Goal: Task Accomplishment & Management: Use online tool/utility

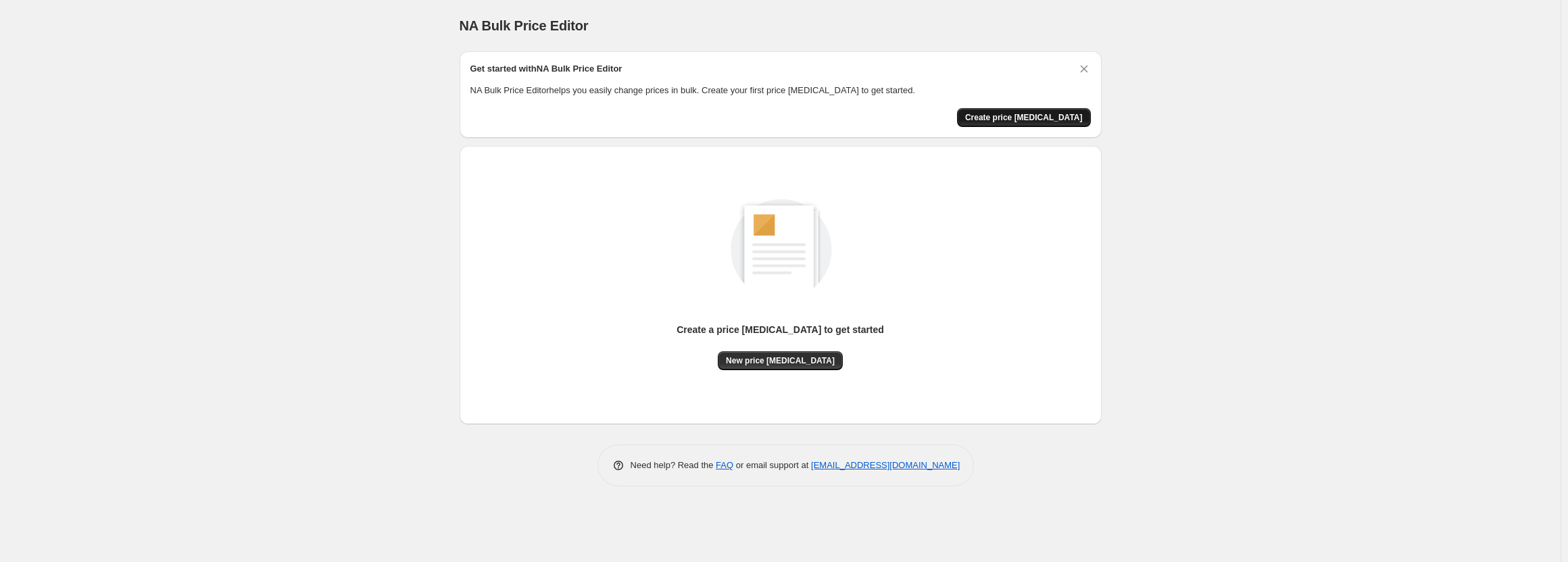
click at [1058, 118] on span "Create price [MEDICAL_DATA]" at bounding box center [1023, 118] width 117 height 11
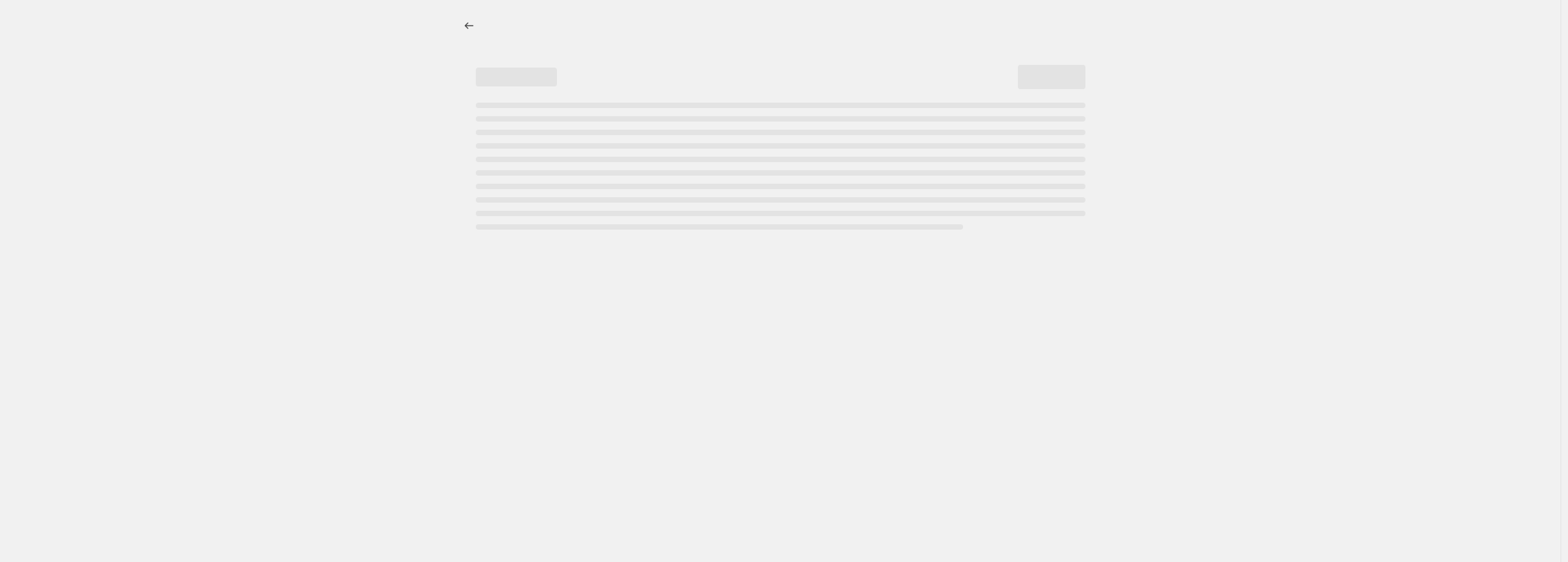
select select "percentage"
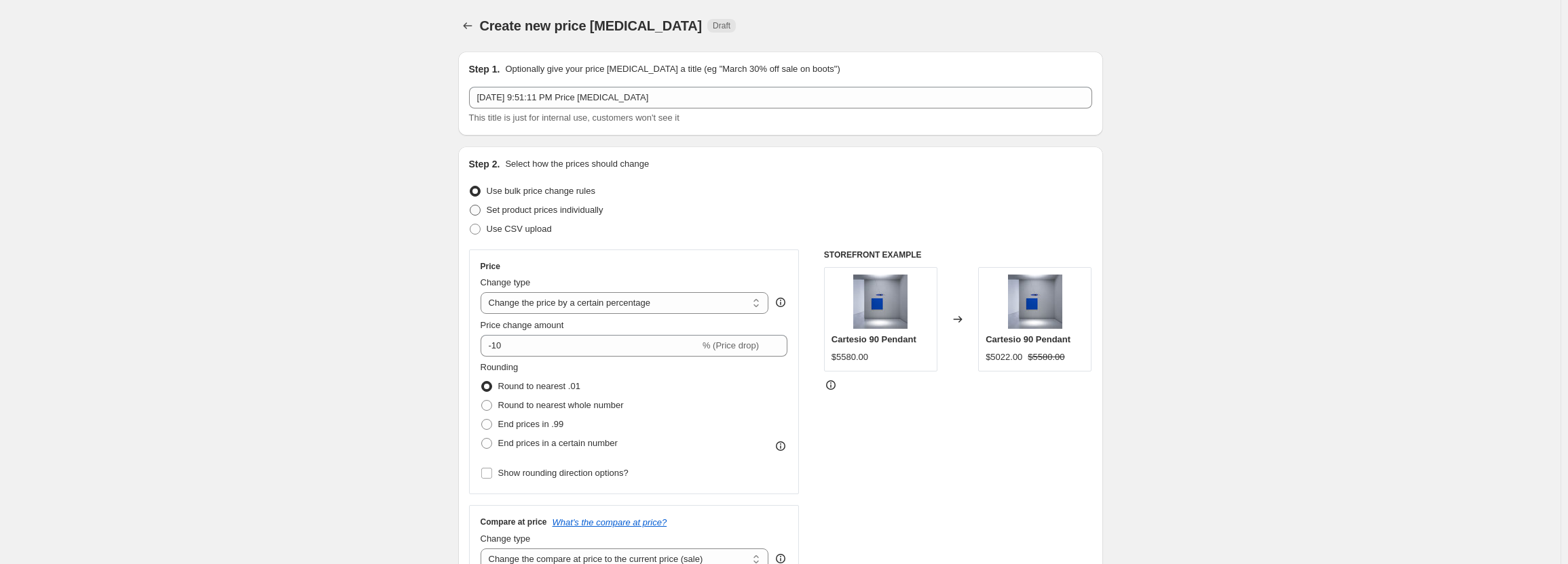
click at [595, 215] on span "Set product prices individually" at bounding box center [545, 209] width 117 height 10
click at [471, 206] on input "Set product prices individually" at bounding box center [470, 205] width 1 height 1
radio input "true"
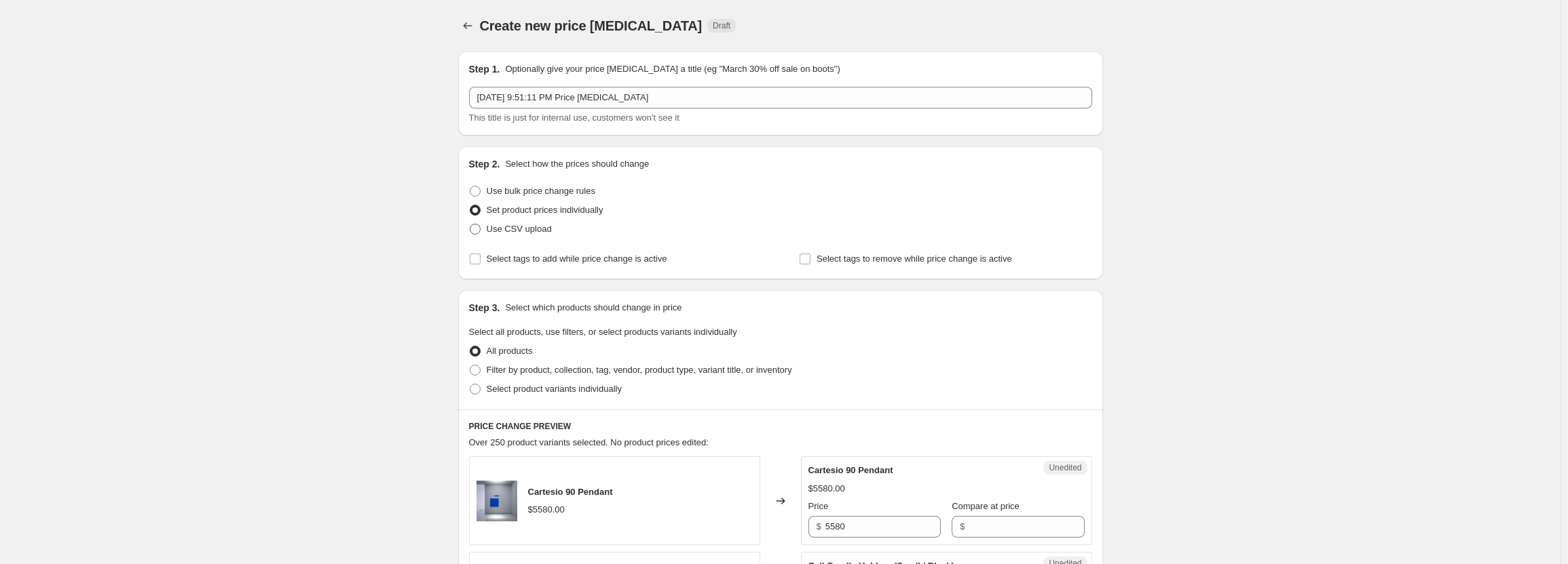
click at [544, 233] on span "Use CSV upload" at bounding box center [519, 229] width 65 height 10
click at [471, 224] on input "Use CSV upload" at bounding box center [470, 224] width 1 height 1
radio input "true"
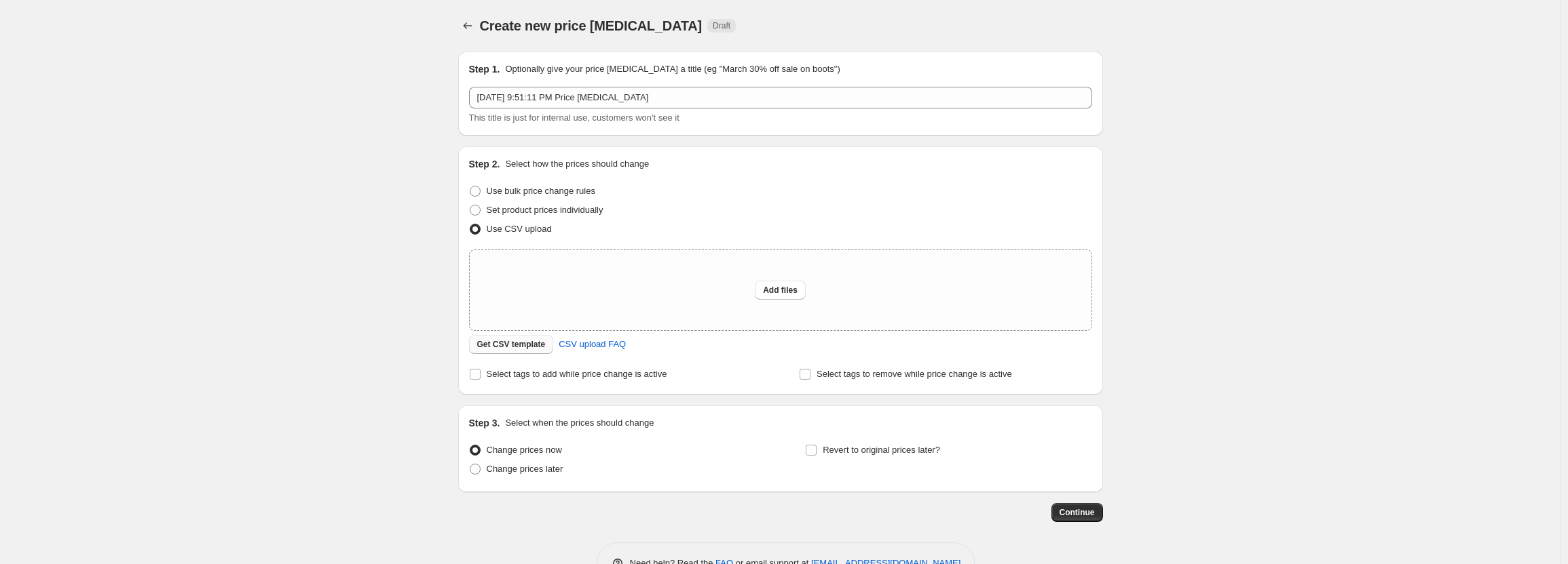
click at [547, 346] on button "Get CSV template" at bounding box center [512, 345] width 85 height 19
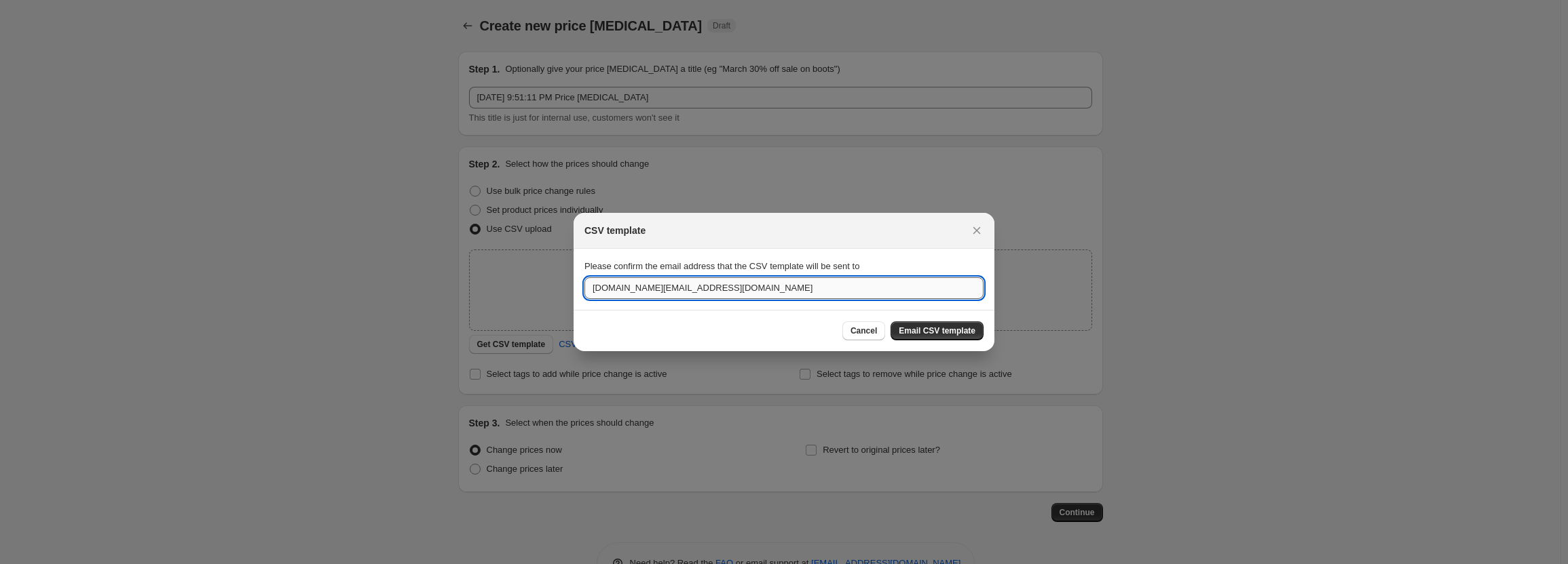
click at [792, 290] on input "[DOMAIN_NAME][EMAIL_ADDRESS][DOMAIN_NAME]" at bounding box center [784, 288] width 399 height 21
drag, startPoint x: 648, startPoint y: 288, endPoint x: 561, endPoint y: 282, distance: 87.2
type input "[PERSON_NAME][EMAIL_ADDRESS][PERSON_NAME][DOMAIN_NAME]"
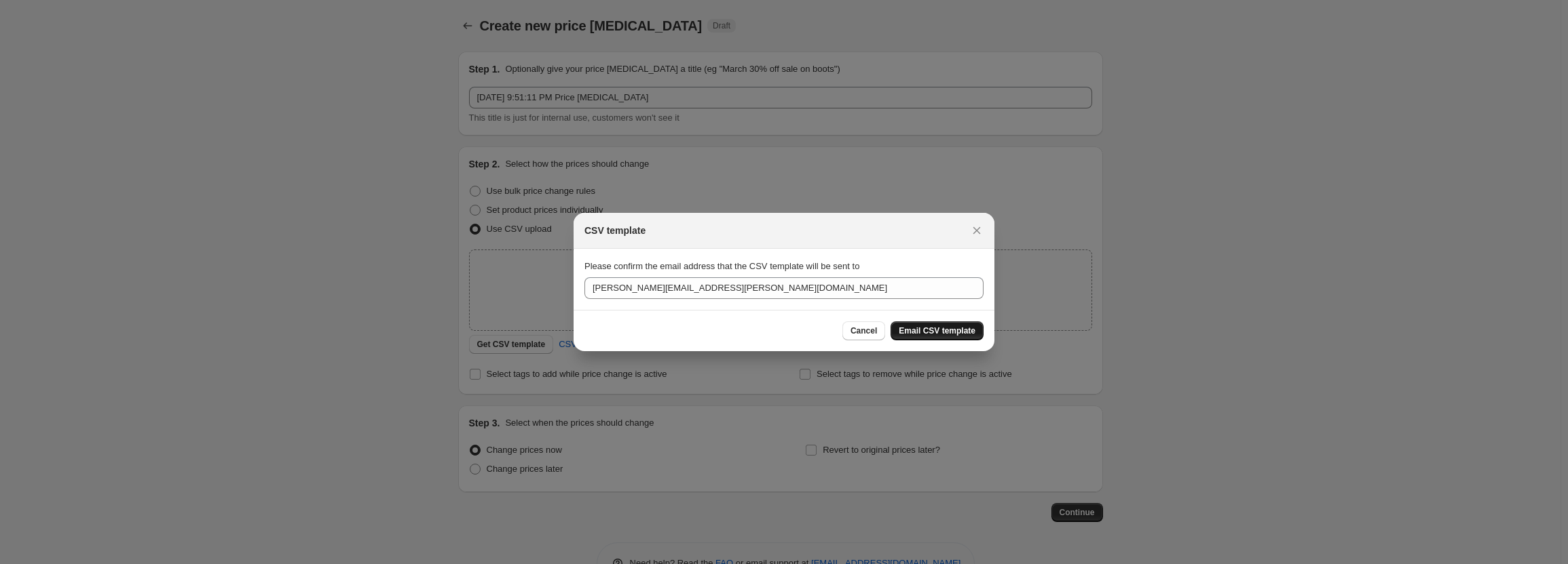
click at [958, 336] on span "Email CSV template" at bounding box center [937, 332] width 77 height 11
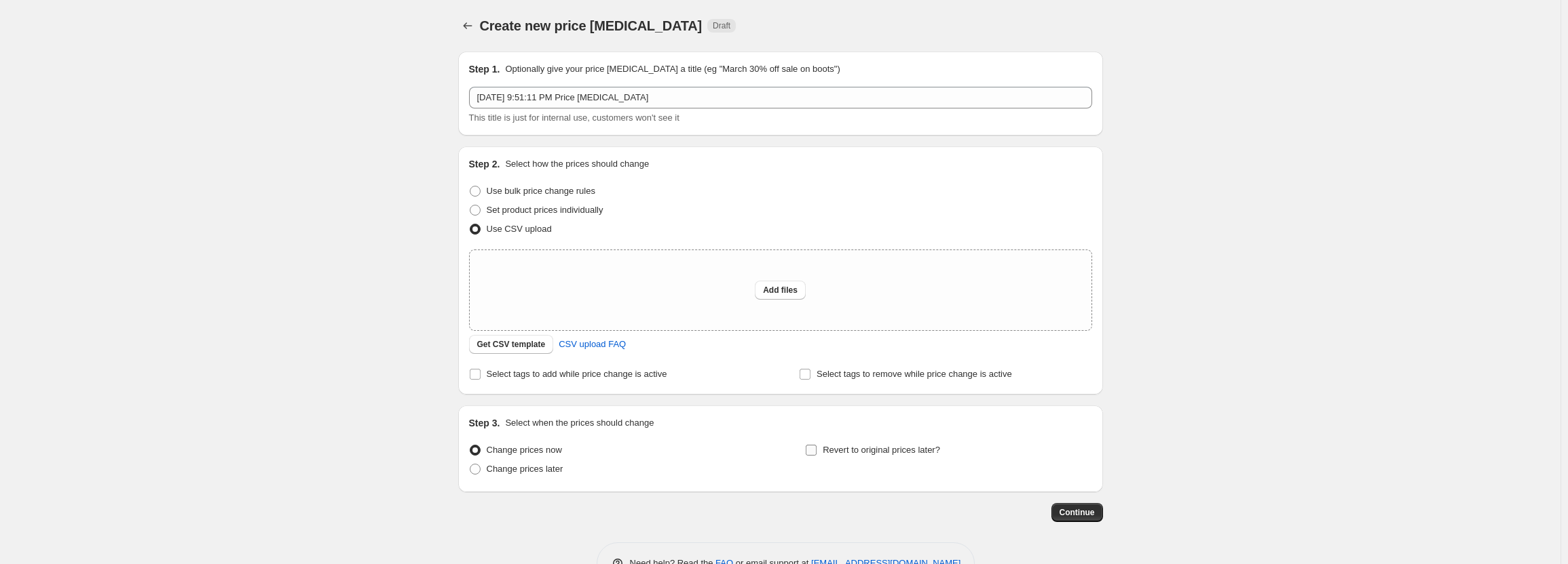
click at [816, 450] on input "Revert to original prices later?" at bounding box center [811, 450] width 11 height 11
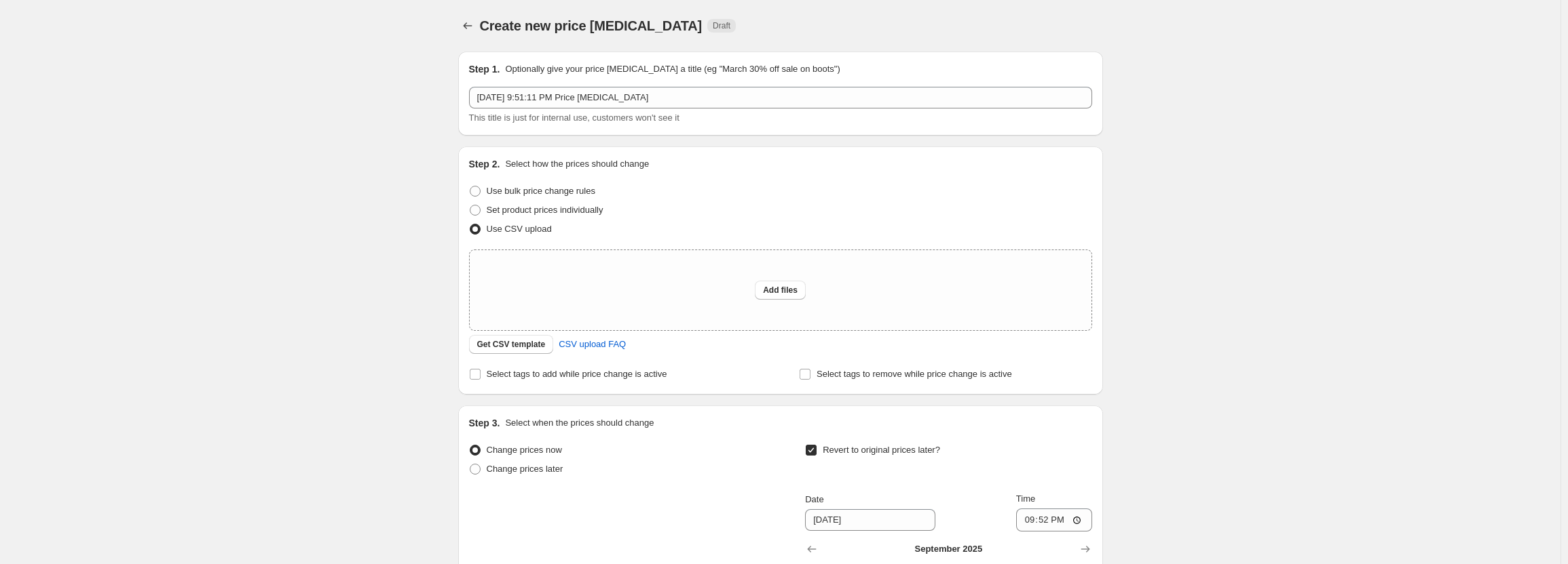
click at [816, 450] on input "Revert to original prices later?" at bounding box center [811, 450] width 11 height 11
checkbox input "false"
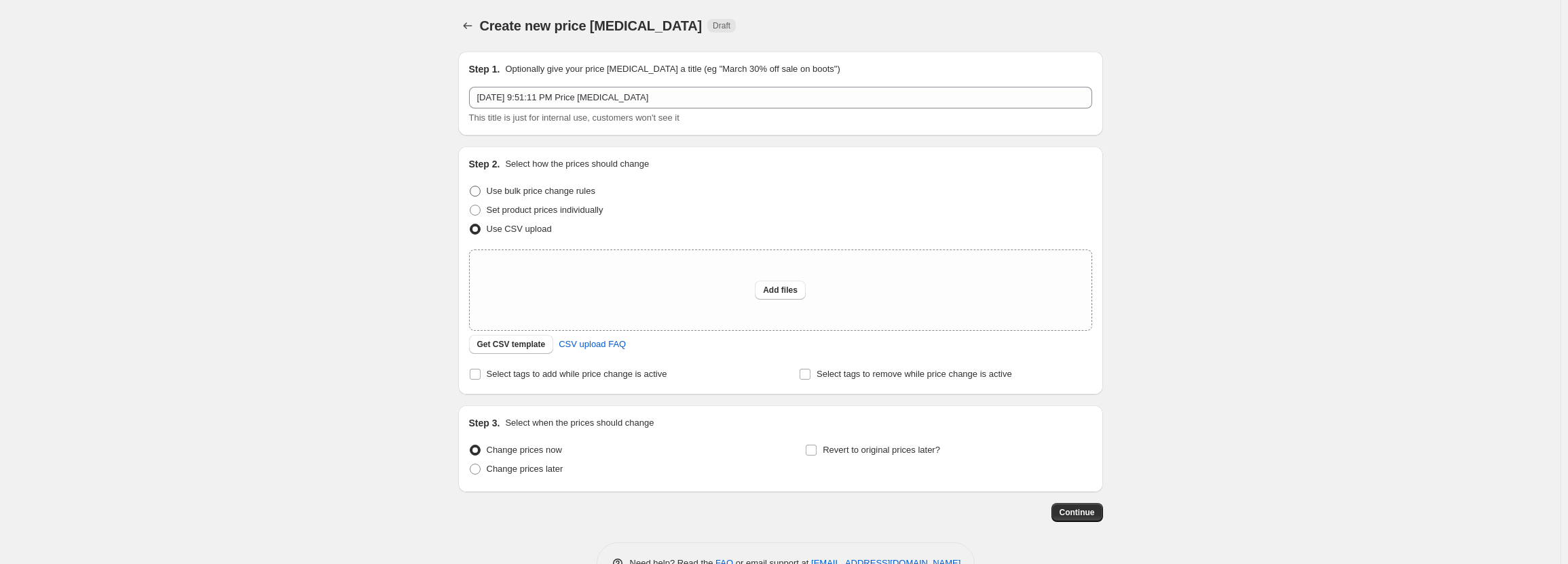
click at [553, 189] on span "Use bulk price change rules" at bounding box center [540, 191] width 108 height 10
click at [471, 186] on input "Use bulk price change rules" at bounding box center [470, 186] width 1 height 1
radio input "true"
select select "percentage"
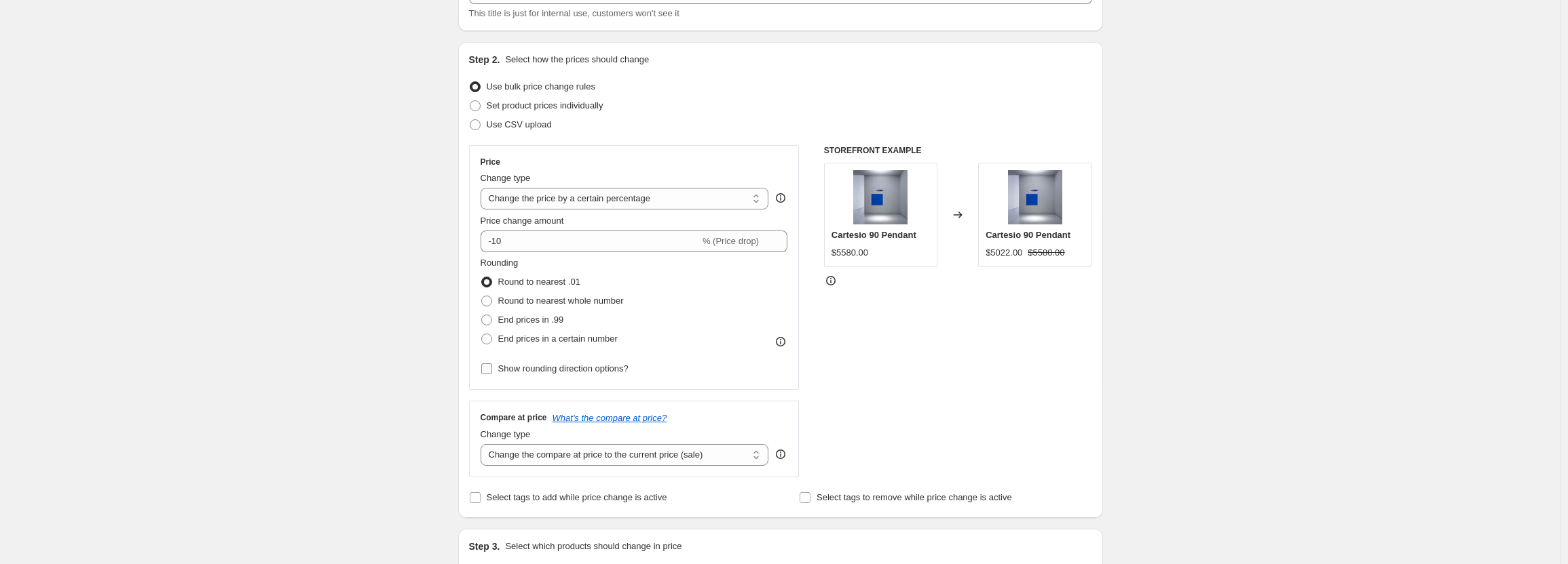
scroll to position [135, 0]
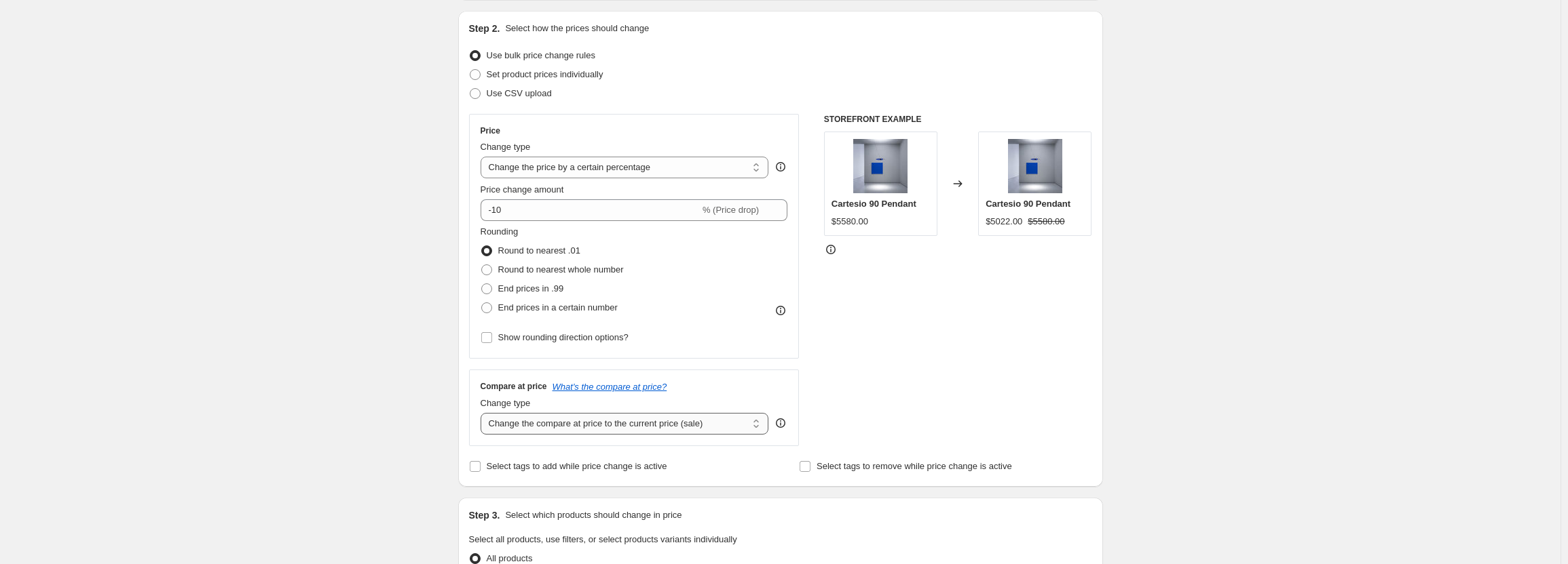
click at [620, 428] on select "Change the compare at price to the current price (sale) Change the compare at p…" at bounding box center [625, 423] width 288 height 21
click at [483, 413] on select "Change the compare at price to the current price (sale) Change the compare at p…" at bounding box center [625, 423] width 288 height 21
click at [787, 425] on icon at bounding box center [780, 423] width 14 height 14
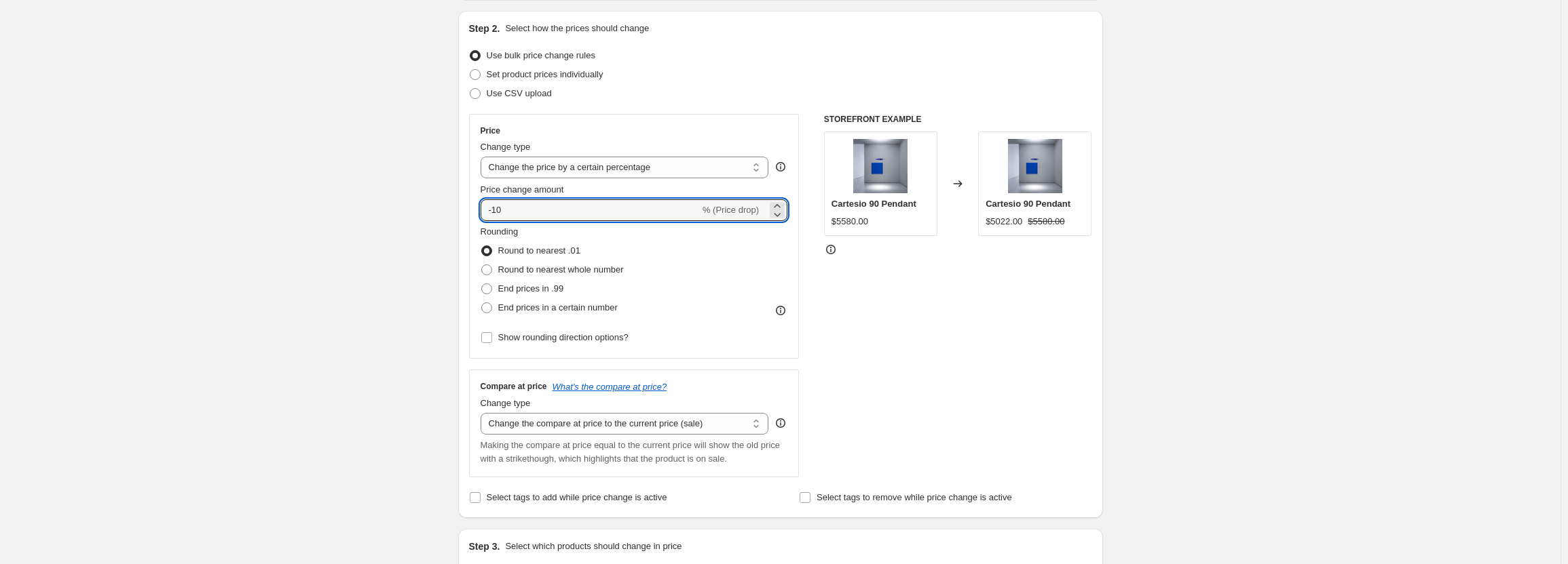
drag, startPoint x: 541, startPoint y: 207, endPoint x: 450, endPoint y: 211, distance: 91.1
click at [450, 211] on div "Step 1. Optionally give your price [MEDICAL_DATA] a title (eg "March 30% off sa…" at bounding box center [775, 536] width 655 height 1263
click at [1000, 328] on div "STOREFRONT EXAMPLE Cartesio 90 Pendant $5580.00 Changed to Cartesio 90 Pendant …" at bounding box center [957, 295] width 268 height 364
click at [538, 169] on select "Change the price to a certain amount Change the price by a certain amount Chang…" at bounding box center [625, 167] width 288 height 21
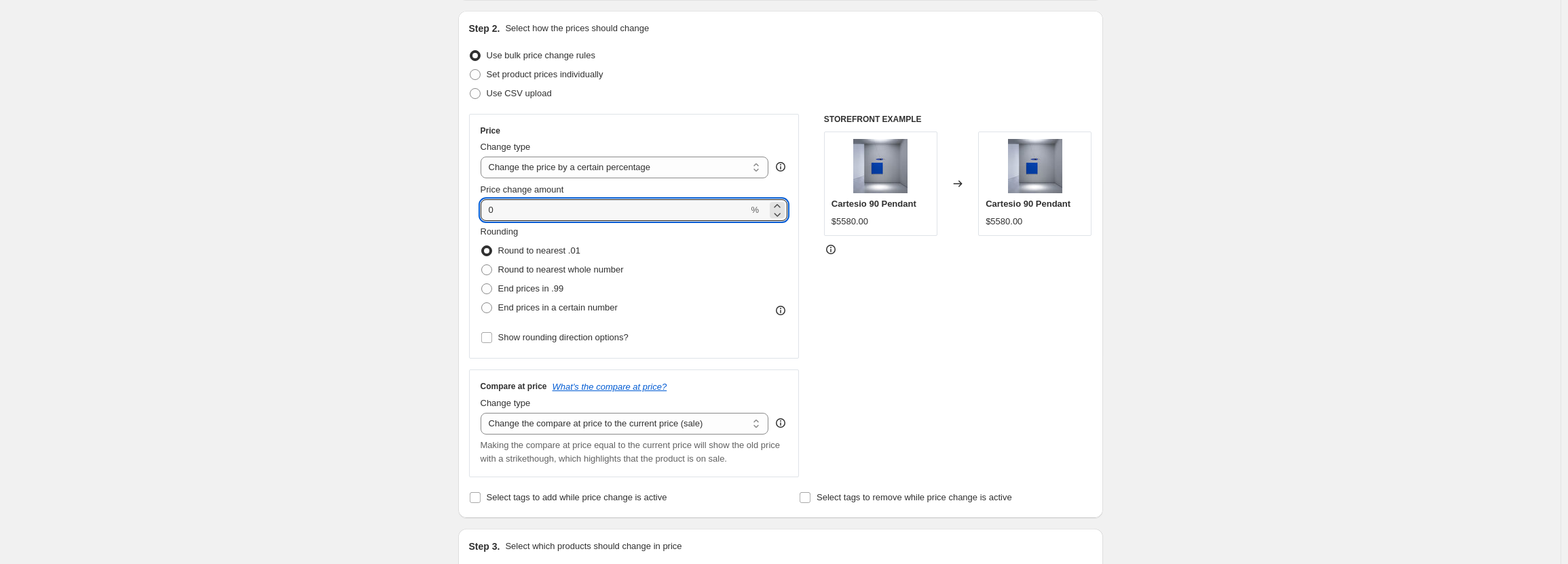
drag, startPoint x: 518, startPoint y: 211, endPoint x: 462, endPoint y: 213, distance: 56.0
click at [462, 213] on div "Step 2. Select how the prices should change Use bulk price change rules Set pro…" at bounding box center [780, 265] width 645 height 508
type input "10"
click at [570, 272] on span "Round to nearest whole number" at bounding box center [561, 269] width 125 height 10
click at [482, 265] on input "Round to nearest whole number" at bounding box center [481, 265] width 1 height 1
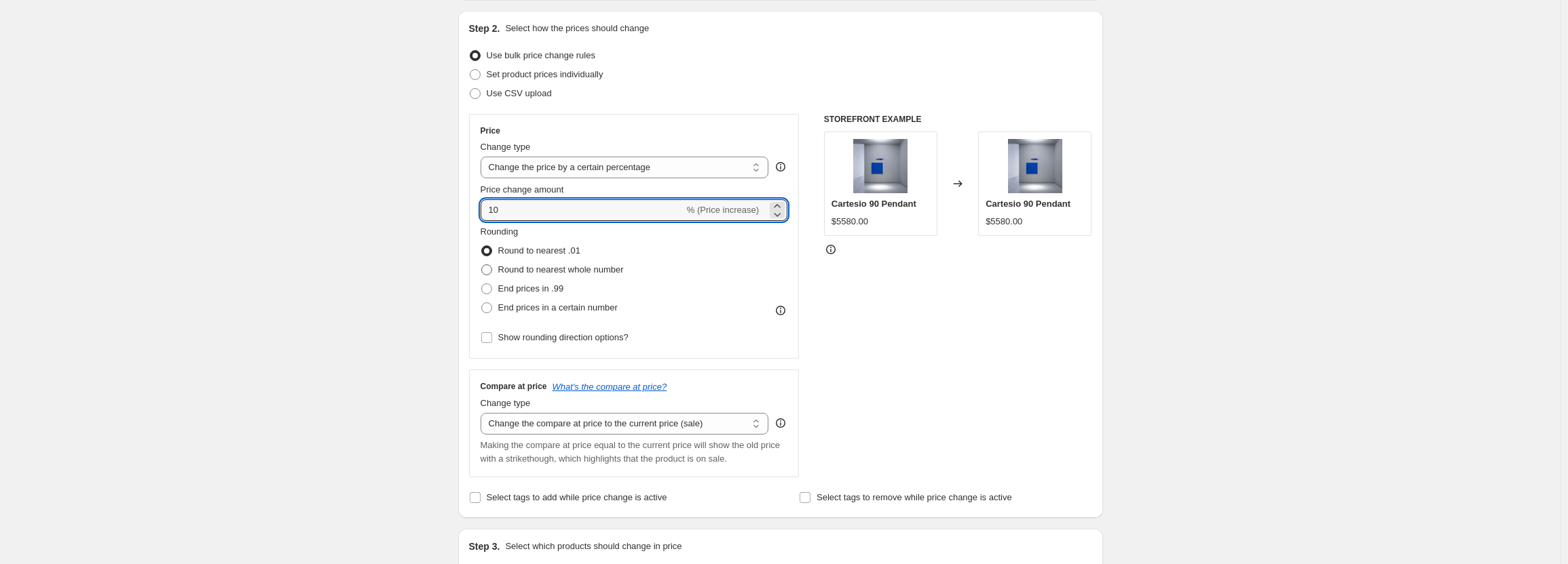
radio input "true"
click at [567, 254] on span "Round to nearest .01" at bounding box center [539, 250] width 82 height 10
click at [482, 246] on input "Round to nearest .01" at bounding box center [481, 245] width 1 height 1
radio input "true"
click at [567, 268] on span "Round to nearest whole number" at bounding box center [561, 269] width 125 height 10
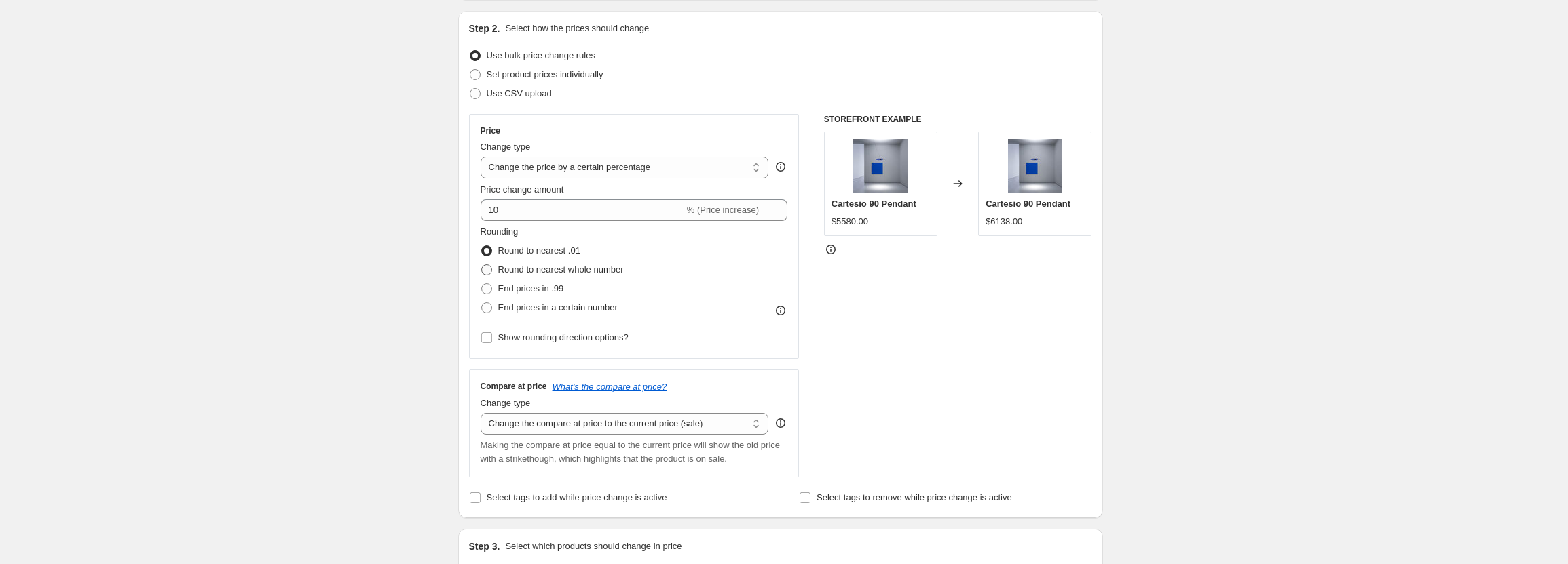
click at [482, 265] on input "Round to nearest whole number" at bounding box center [481, 265] width 1 height 1
radio input "true"
click at [858, 224] on div "$5580.00" at bounding box center [850, 221] width 37 height 14
click at [851, 224] on div "$5580.00" at bounding box center [850, 221] width 37 height 14
click at [848, 224] on div "$5580.00" at bounding box center [850, 221] width 37 height 14
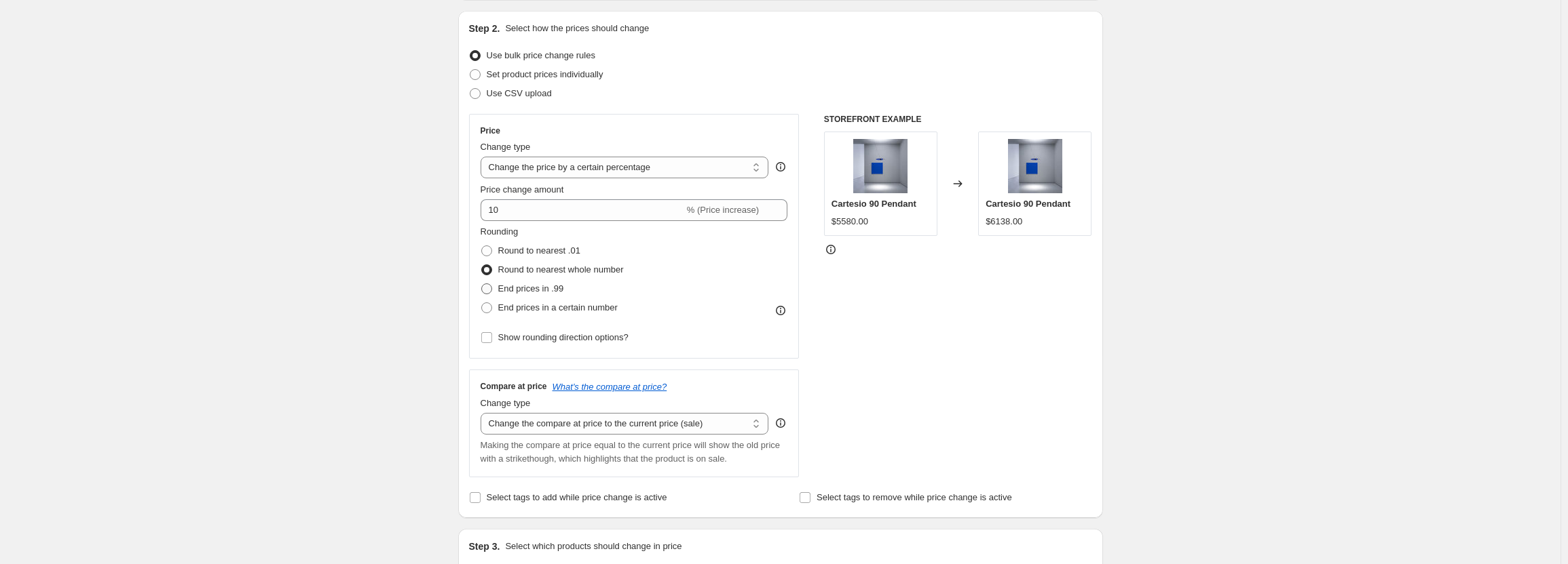
click at [551, 288] on span "End prices in .99" at bounding box center [531, 288] width 66 height 10
click at [482, 284] on input "End prices in .99" at bounding box center [481, 283] width 1 height 1
radio input "true"
click at [582, 171] on select "Change the price to a certain amount Change the price by a certain amount Chang…" at bounding box center [625, 167] width 288 height 21
click at [483, 157] on select "Change the price to a certain amount Change the price by a certain amount Chang…" at bounding box center [625, 167] width 288 height 21
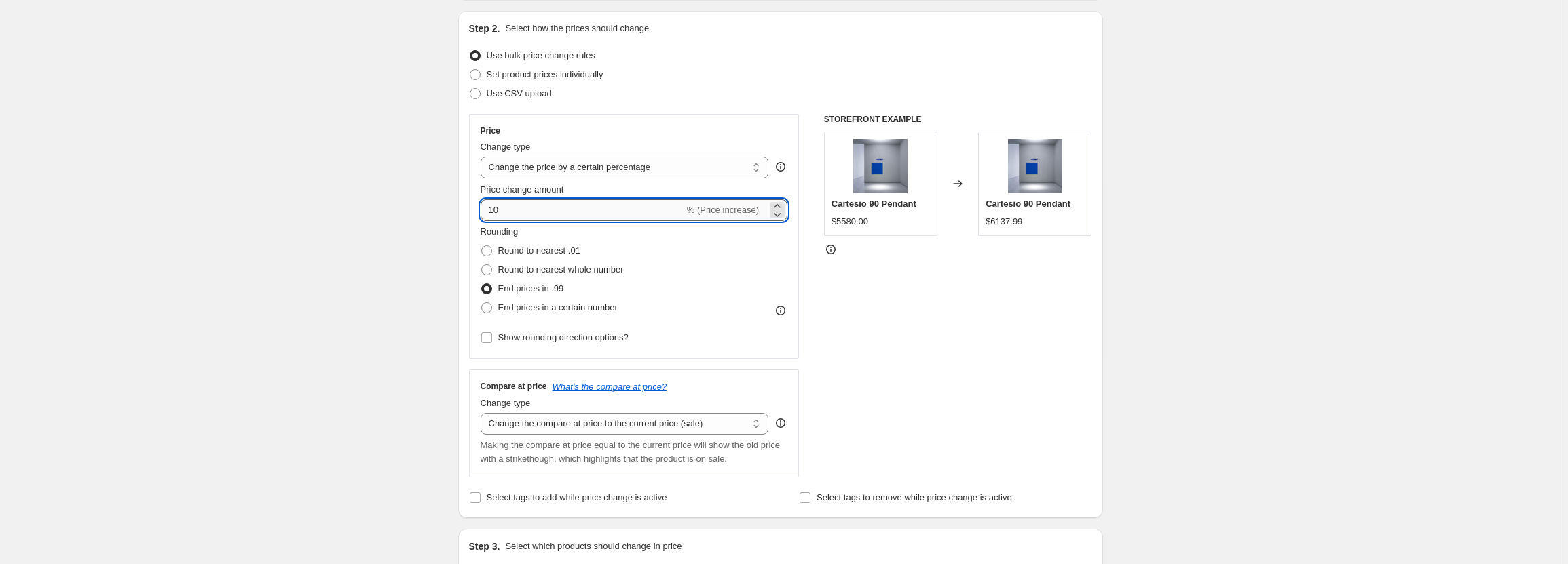
click at [488, 212] on input "10" at bounding box center [583, 209] width 204 height 21
type input "-10"
click at [434, 226] on div "Create new price [MEDICAL_DATA]. This page is ready Create new price [MEDICAL_D…" at bounding box center [780, 558] width 1561 height 1387
click at [539, 343] on span "Show rounding direction options?" at bounding box center [563, 337] width 131 height 10
click at [492, 343] on input "Show rounding direction options?" at bounding box center [487, 338] width 11 height 11
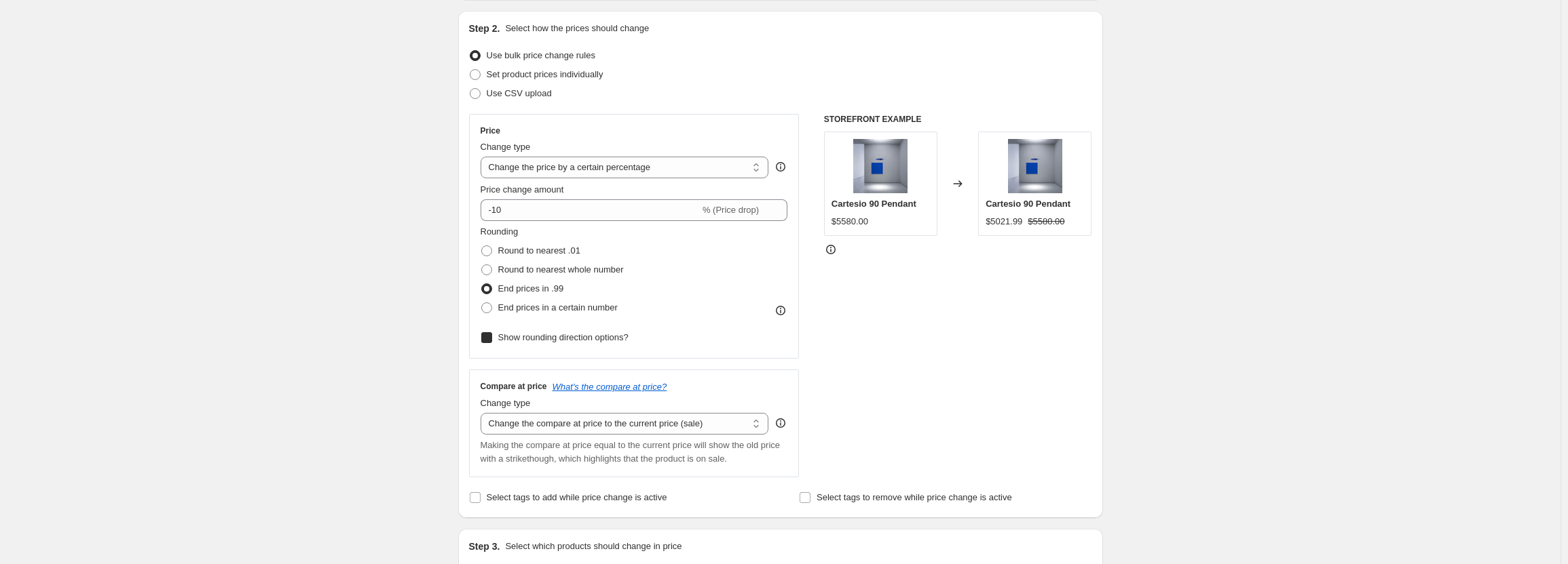
checkbox input "true"
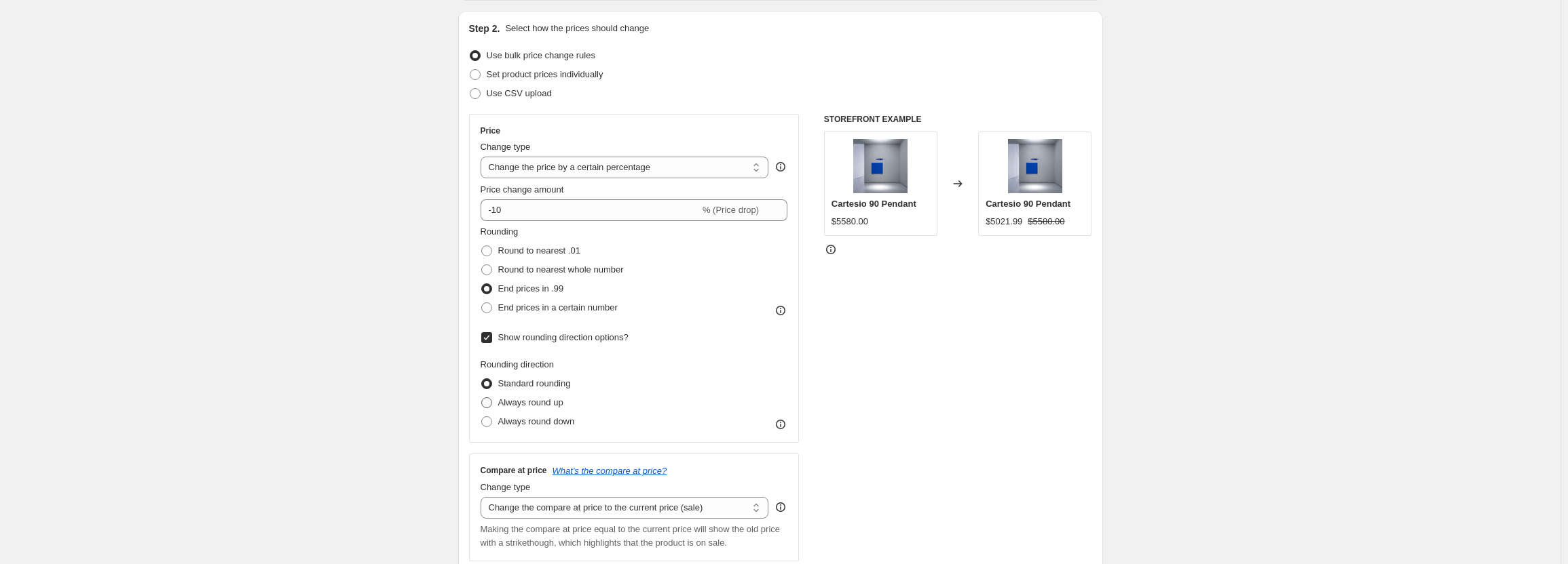
click at [551, 404] on span "Always round up" at bounding box center [531, 402] width 65 height 10
click at [482, 398] on input "Always round up" at bounding box center [481, 397] width 1 height 1
radio input "true"
click at [551, 422] on span "Always round down" at bounding box center [537, 421] width 77 height 10
click at [482, 417] on input "Always round down" at bounding box center [481, 417] width 1 height 1
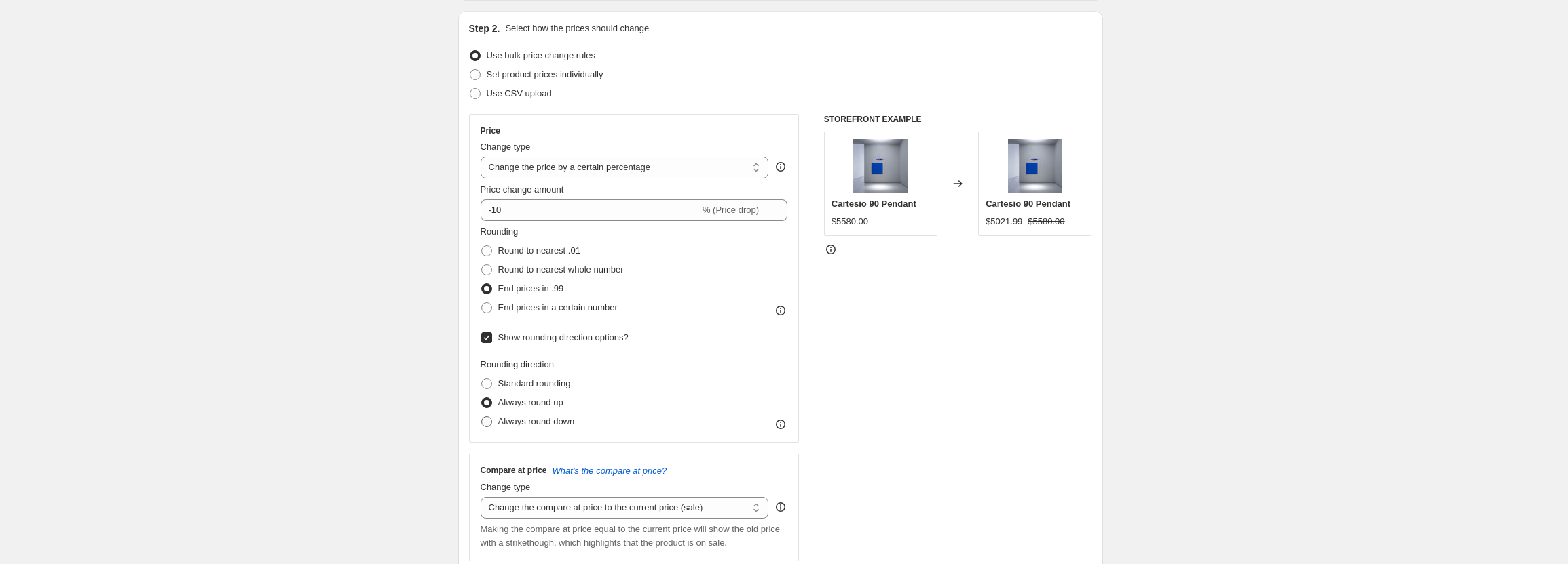
radio input "true"
click at [967, 304] on div "STOREFRONT EXAMPLE Cartesio 90 Pendant $5580.00 Changed to Cartesio 90 Pendant …" at bounding box center [957, 337] width 268 height 447
click at [533, 386] on span "Standard rounding" at bounding box center [535, 383] width 72 height 10
click at [482, 379] on input "Standard rounding" at bounding box center [481, 379] width 1 height 1
radio input "true"
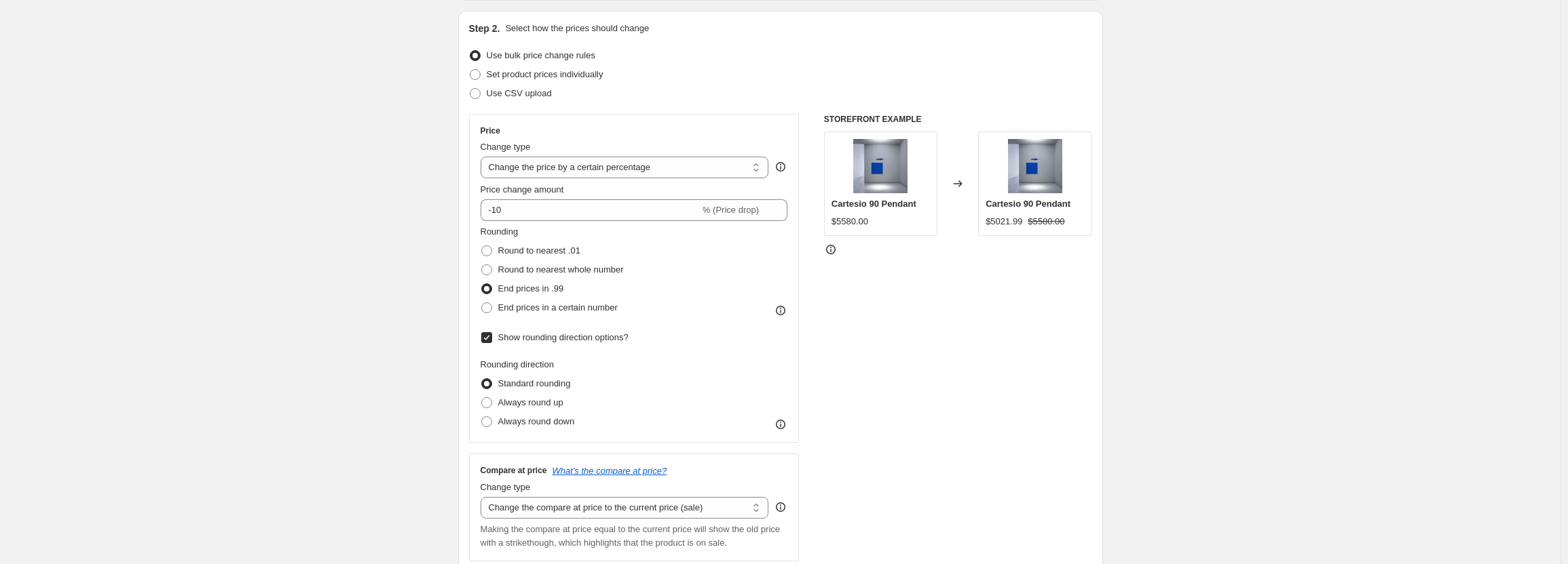
click at [512, 333] on span "Show rounding direction options?" at bounding box center [563, 337] width 131 height 10
click at [492, 333] on input "Show rounding direction options?" at bounding box center [487, 338] width 11 height 11
checkbox input "false"
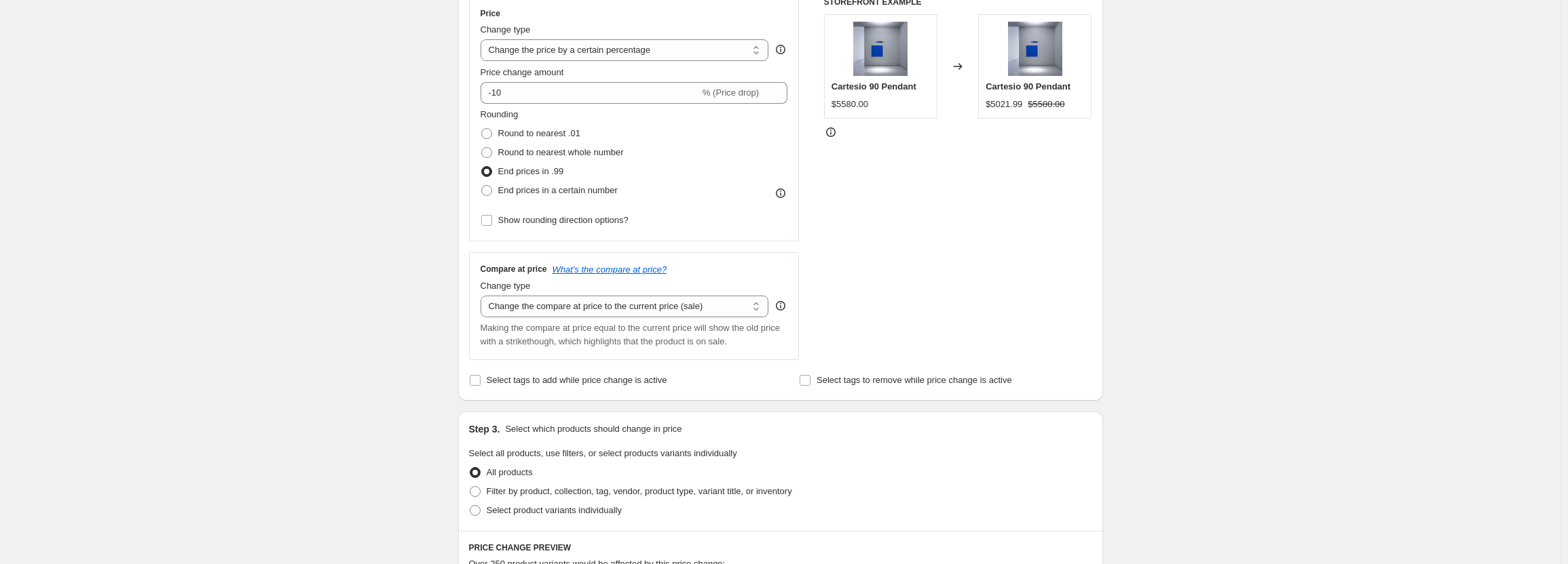
scroll to position [271, 0]
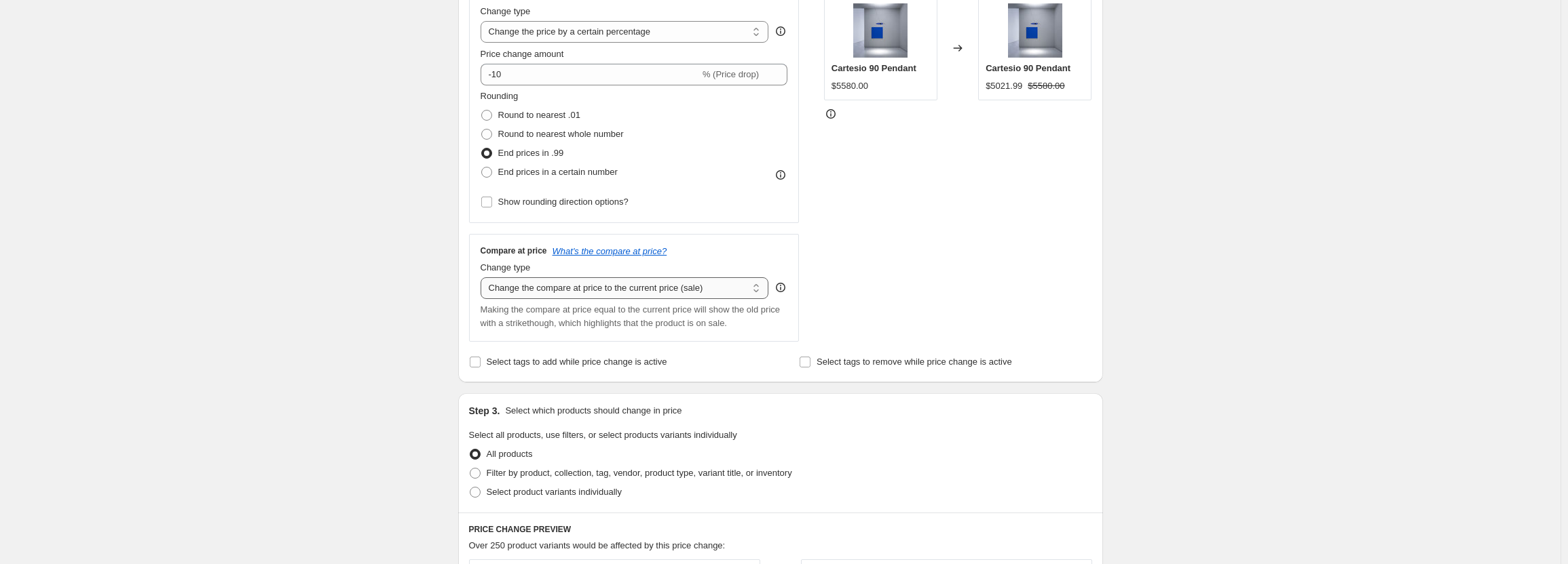
click at [589, 290] on select "Change the compare at price to the current price (sale) Change the compare at p…" at bounding box center [625, 288] width 288 height 21
select select "no_change"
click at [483, 278] on select "Change the compare at price to the current price (sale) Change the compare at p…" at bounding box center [625, 288] width 288 height 21
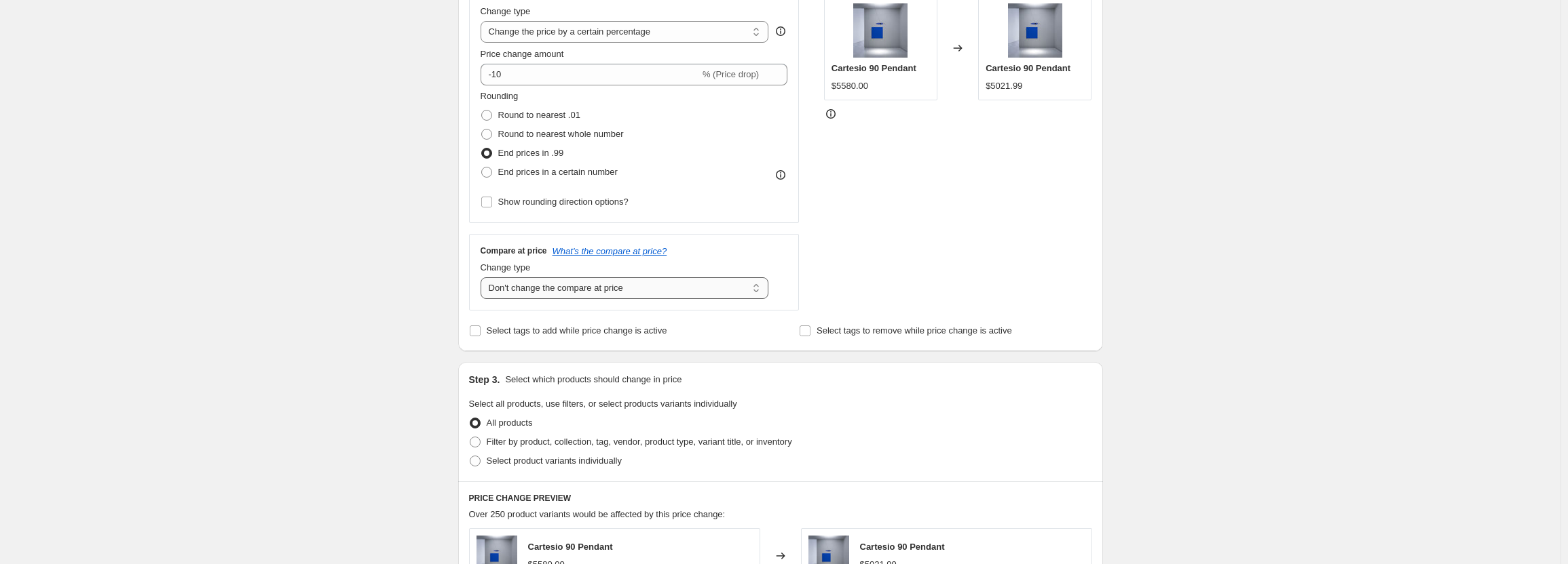
click at [600, 294] on select "Change the compare at price to the current price (sale) Change the compare at p…" at bounding box center [625, 288] width 288 height 21
click at [483, 278] on select "Change the compare at price to the current price (sale) Change the compare at p…" at bounding box center [625, 288] width 288 height 21
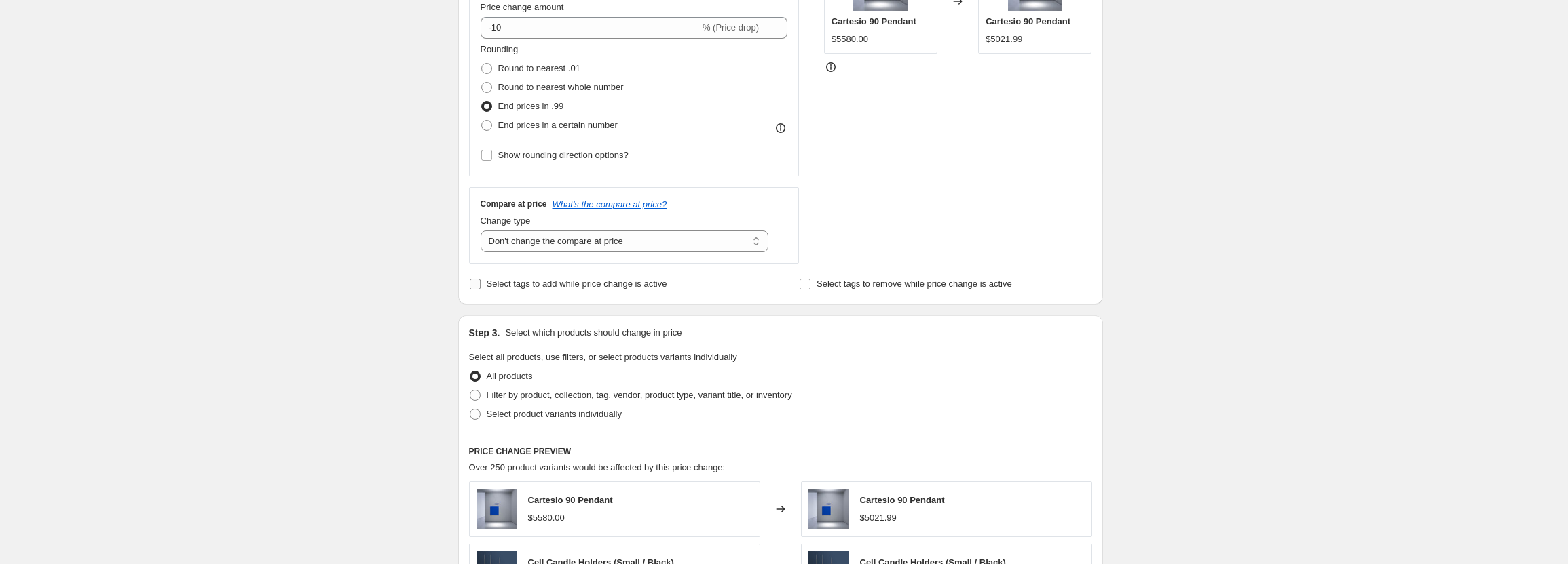
scroll to position [339, 0]
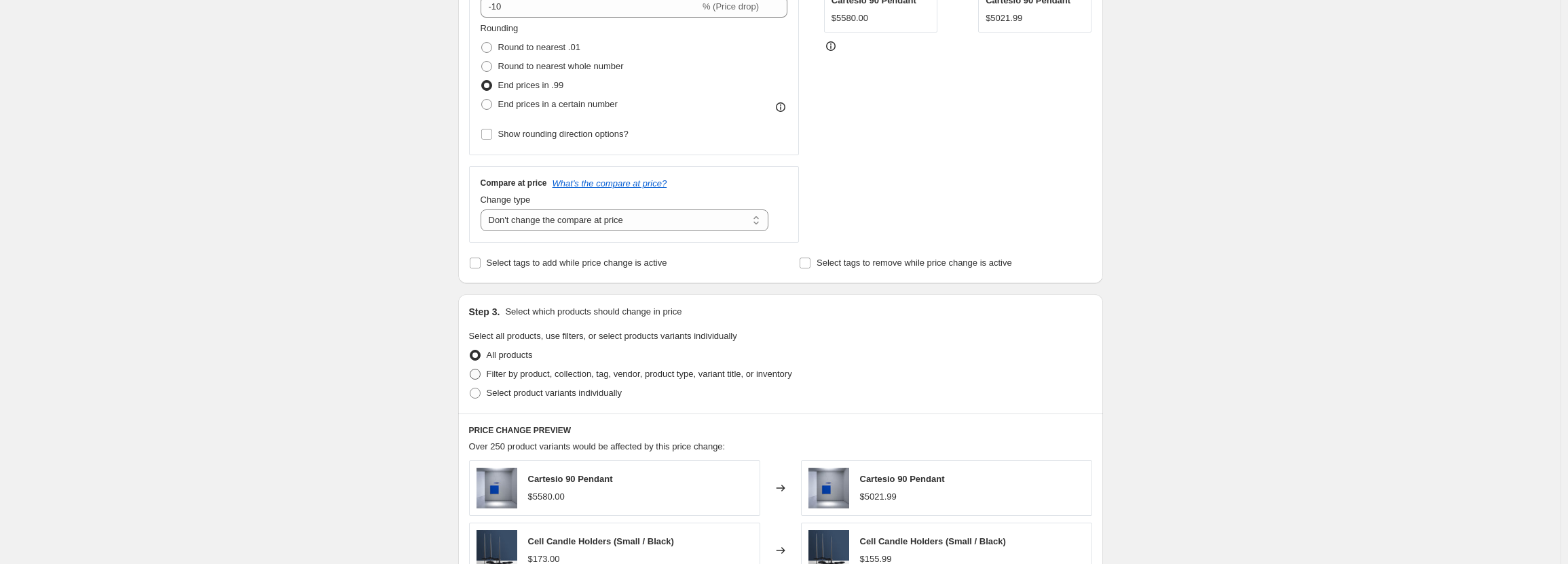
click at [531, 379] on span "Filter by product, collection, tag, vendor, product type, variant title, or inv…" at bounding box center [639, 373] width 306 height 10
click at [471, 370] on input "Filter by product, collection, tag, vendor, product type, variant title, or inv…" at bounding box center [470, 369] width 1 height 1
radio input "true"
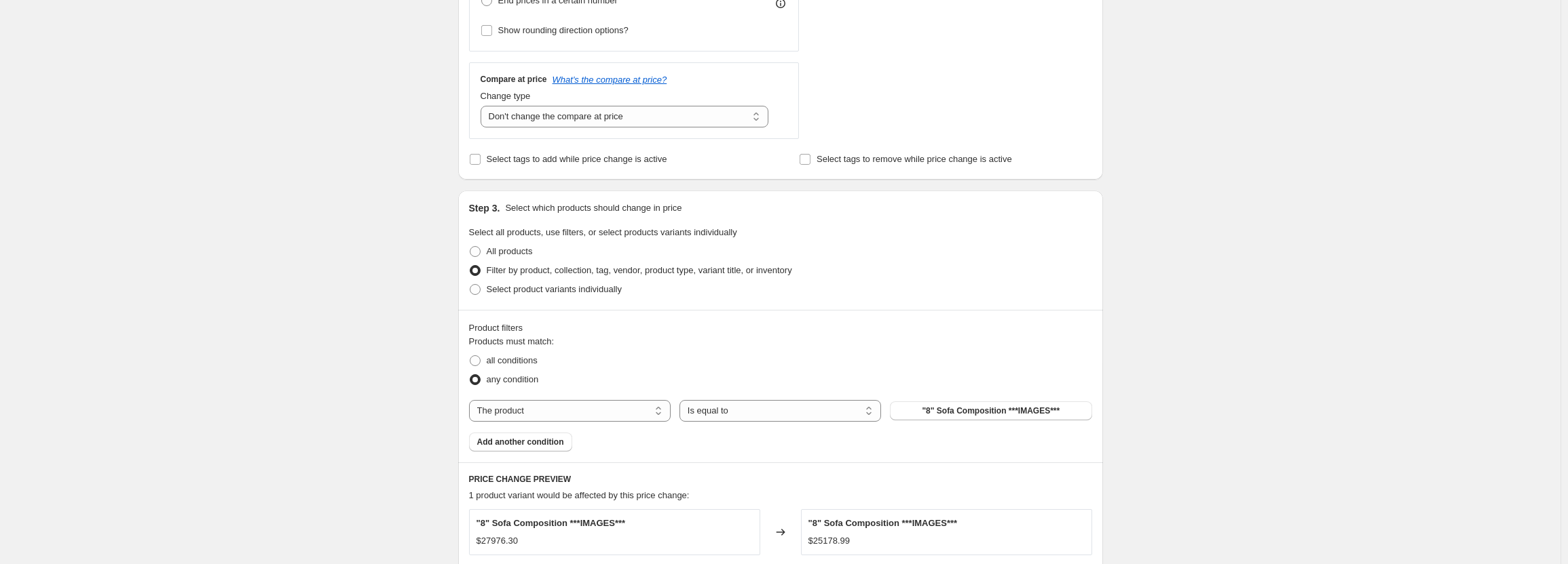
scroll to position [475, 0]
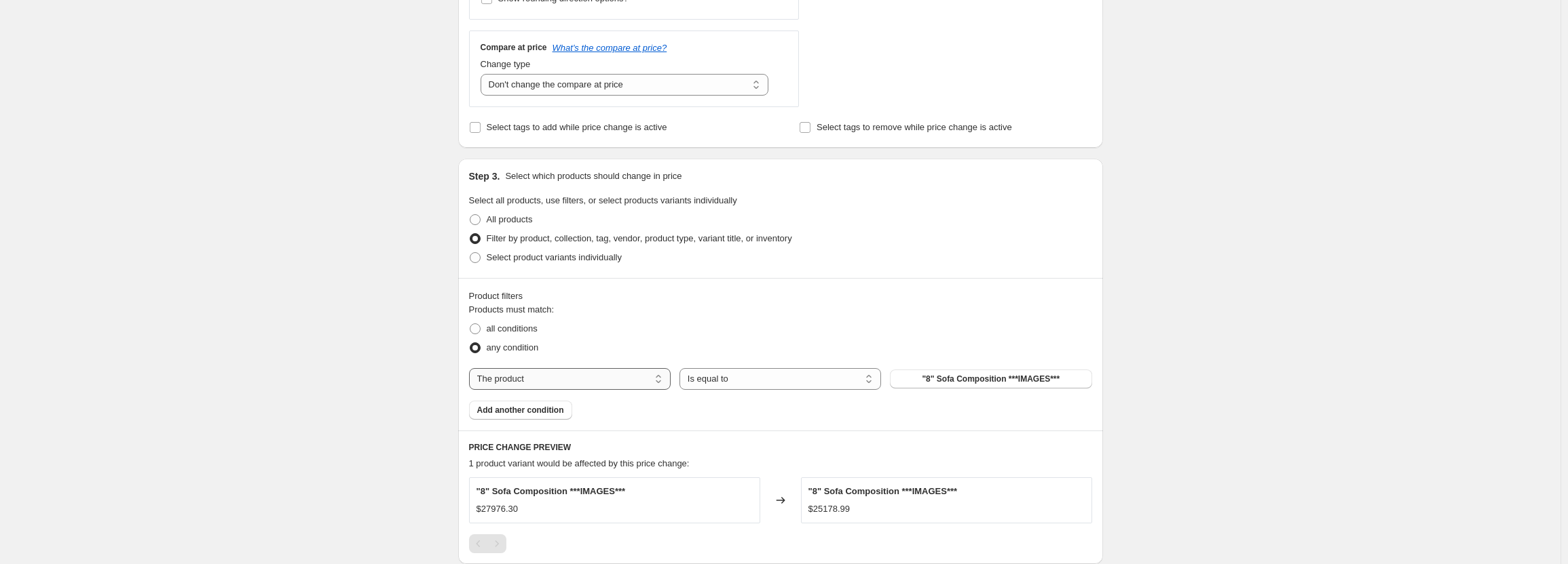
click at [575, 382] on select "The product The product's collection The product's tag The product's vendor The…" at bounding box center [570, 379] width 202 height 21
select select "vendor"
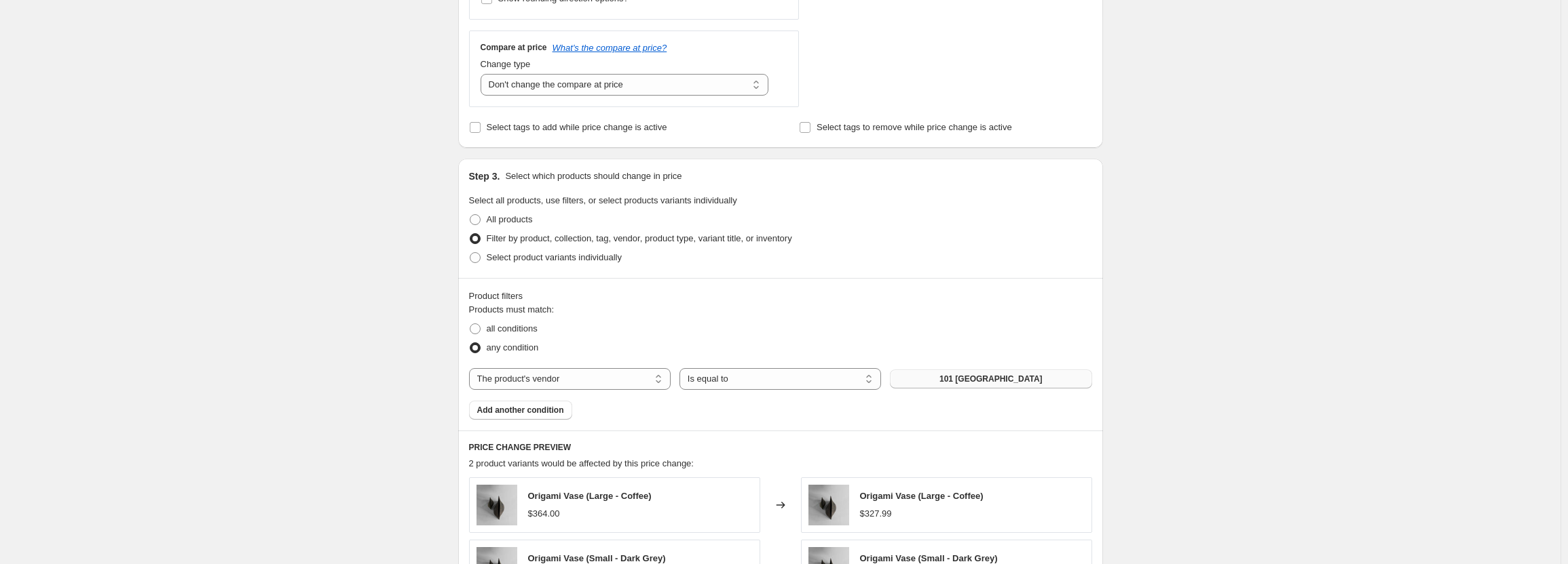
click at [942, 379] on button "101 [GEOGRAPHIC_DATA]" at bounding box center [991, 379] width 202 height 19
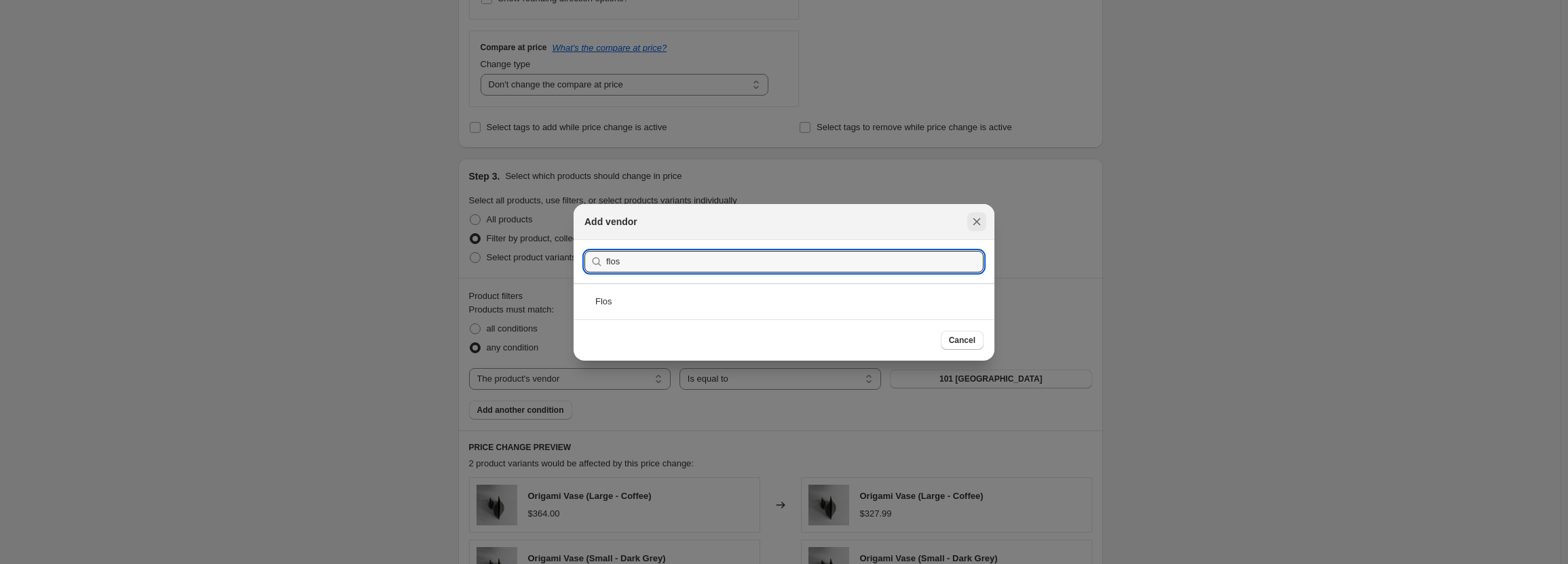
type input "flos"
click at [979, 219] on icon "Close" at bounding box center [977, 221] width 14 height 14
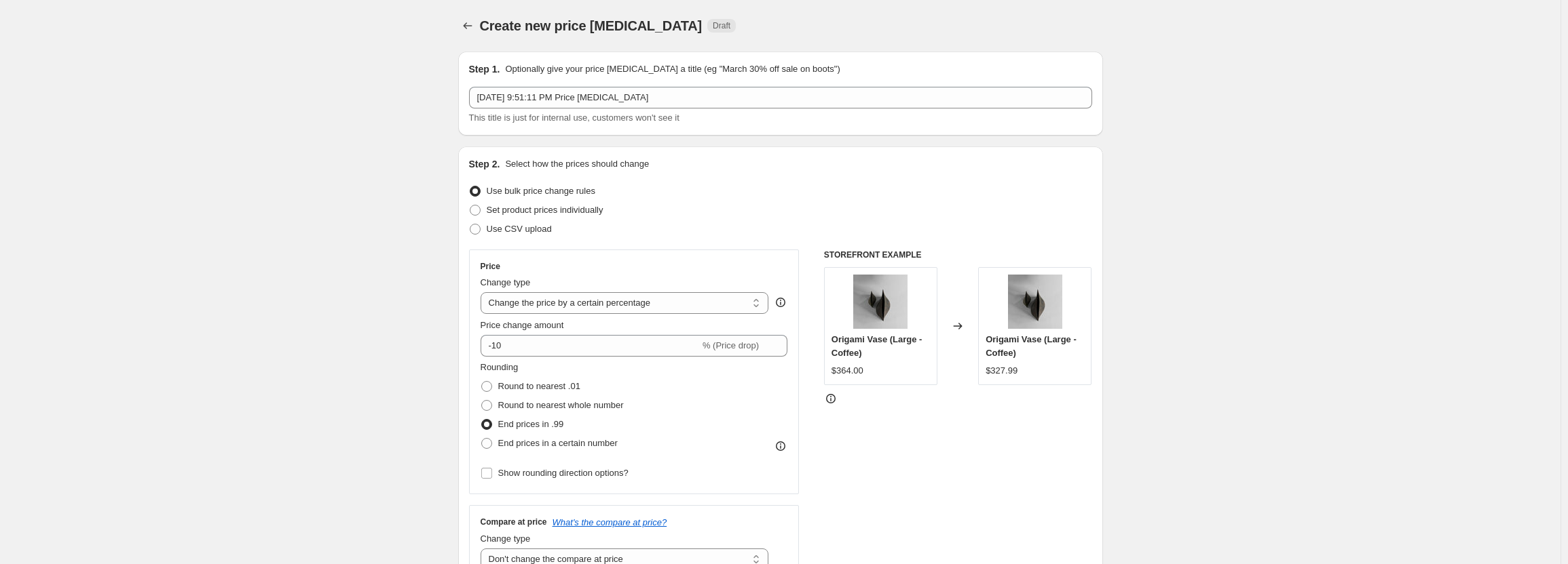
scroll to position [475, 0]
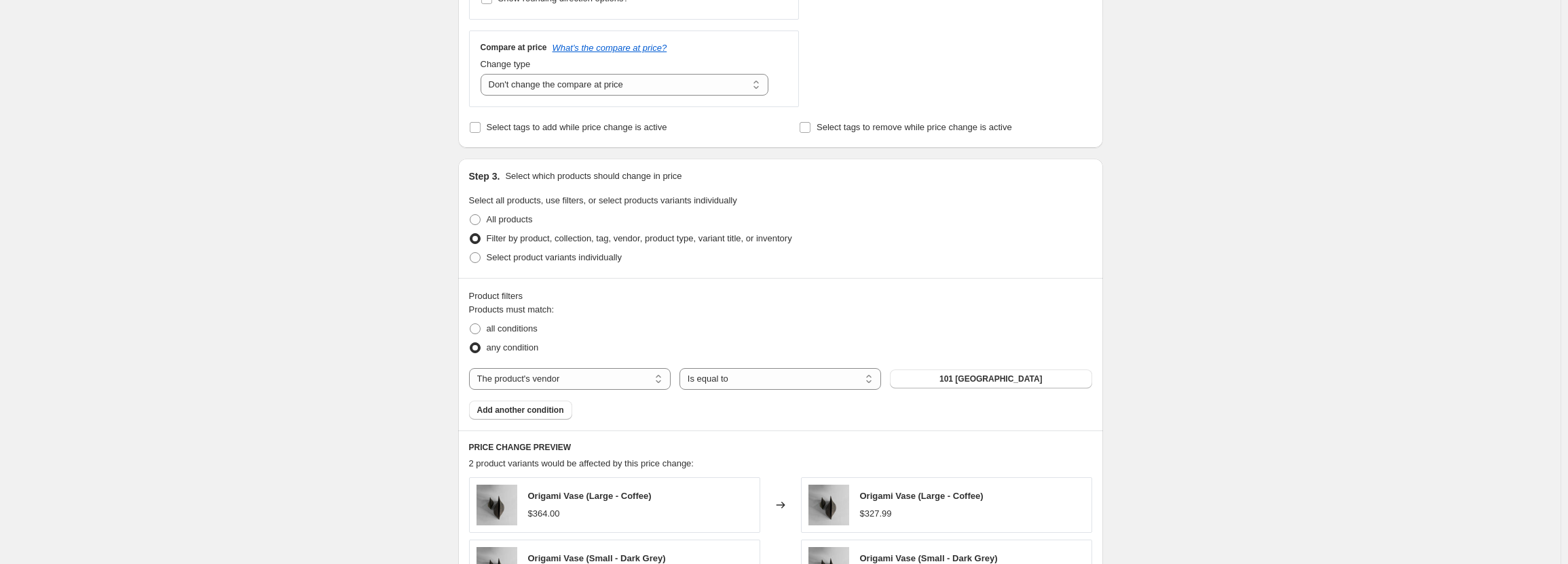
click at [412, 352] on div "Create new price [MEDICAL_DATA]. This page is ready Create new price [MEDICAL_D…" at bounding box center [780, 185] width 1561 height 1322
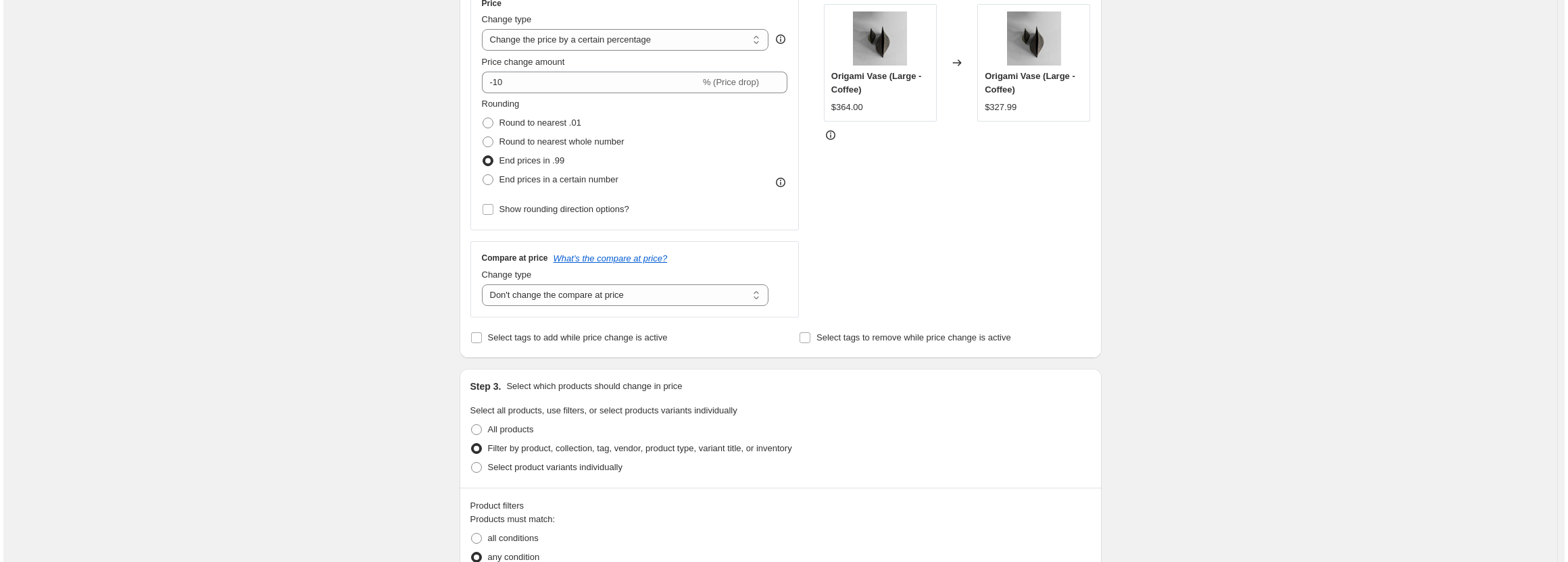
scroll to position [0, 0]
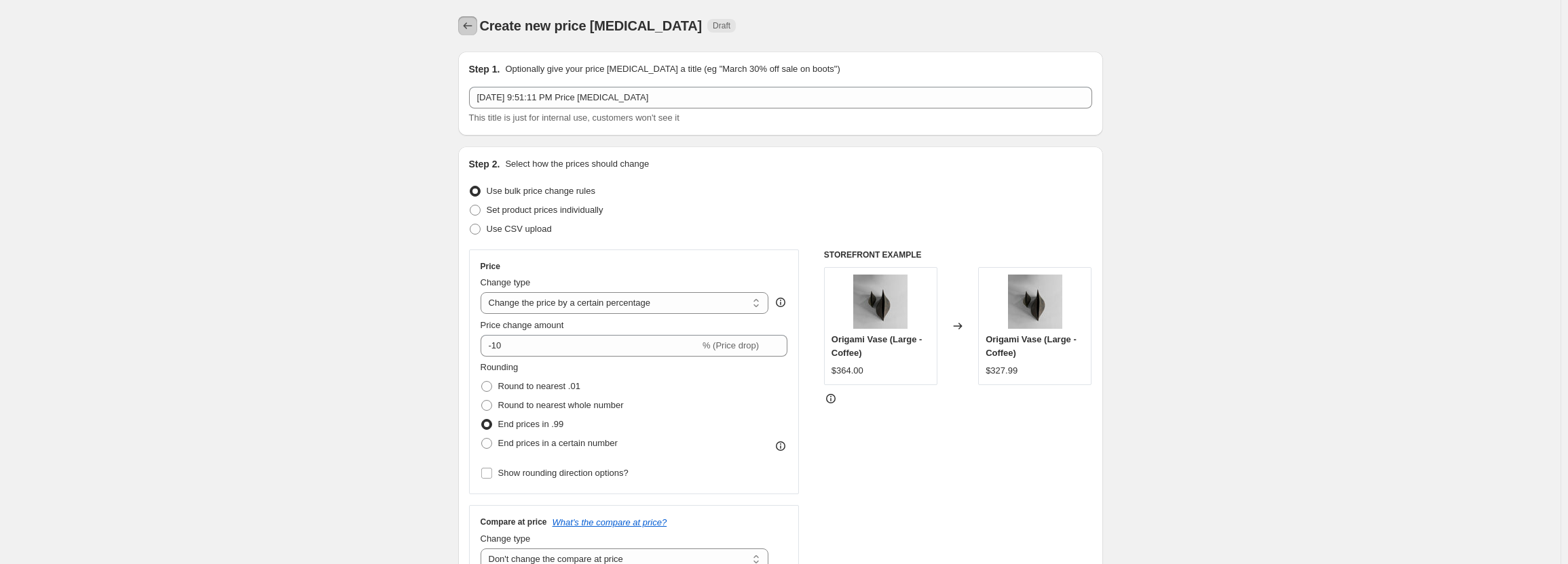
click at [474, 29] on icon "Price change jobs" at bounding box center [467, 26] width 14 height 14
